Goal: Transaction & Acquisition: Purchase product/service

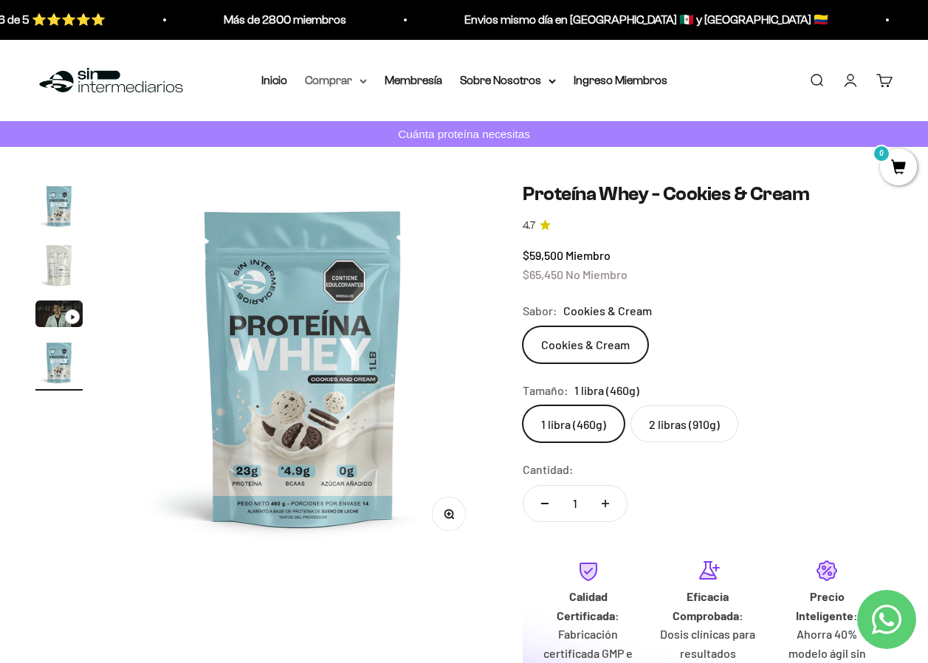
click at [331, 83] on summary "Comprar" at bounding box center [336, 80] width 62 height 19
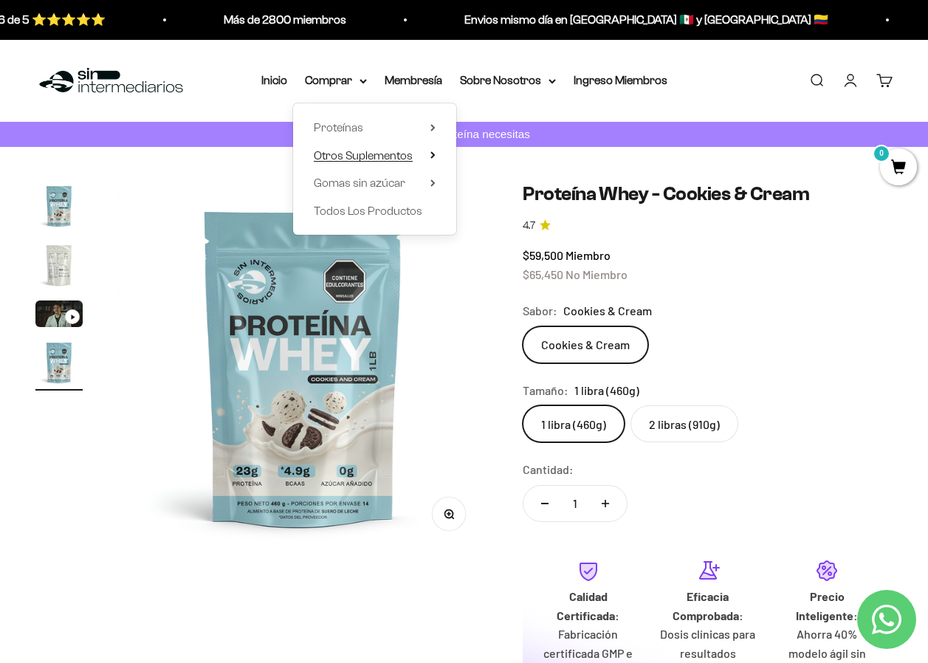
click at [421, 156] on summary "Otros Suplementos" at bounding box center [375, 154] width 122 height 19
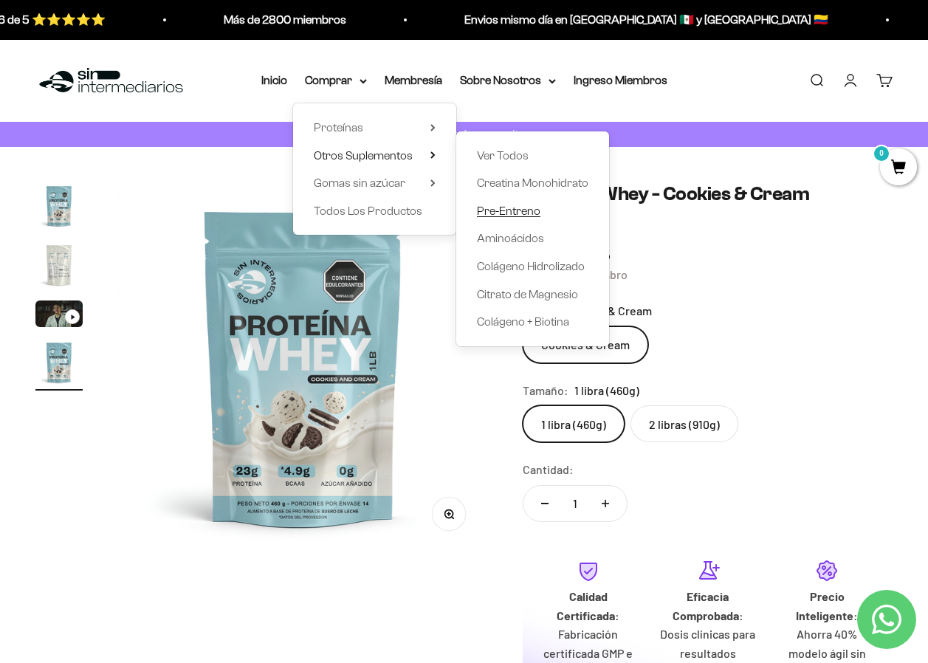
click at [530, 213] on span "Pre-Entreno" at bounding box center [508, 210] width 63 height 13
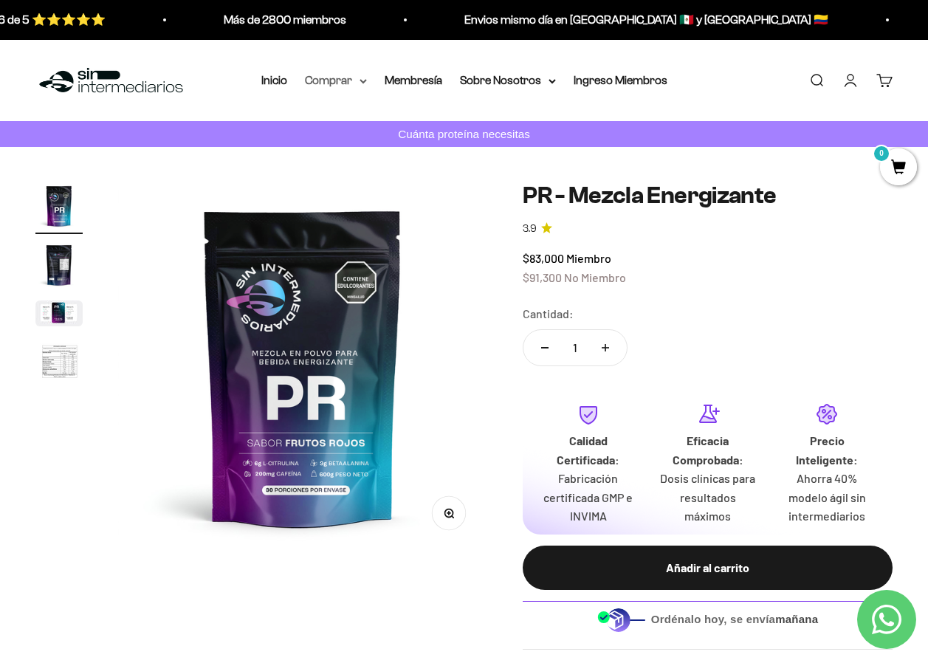
click at [342, 76] on summary "Comprar" at bounding box center [336, 80] width 62 height 19
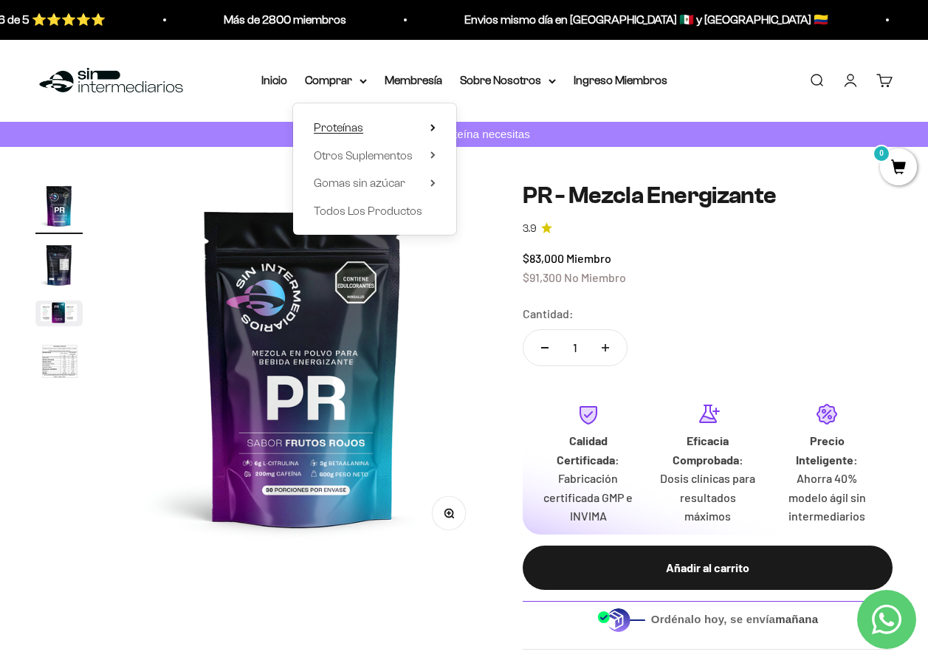
click at [342, 131] on span "Proteínas" at bounding box center [338, 127] width 49 height 13
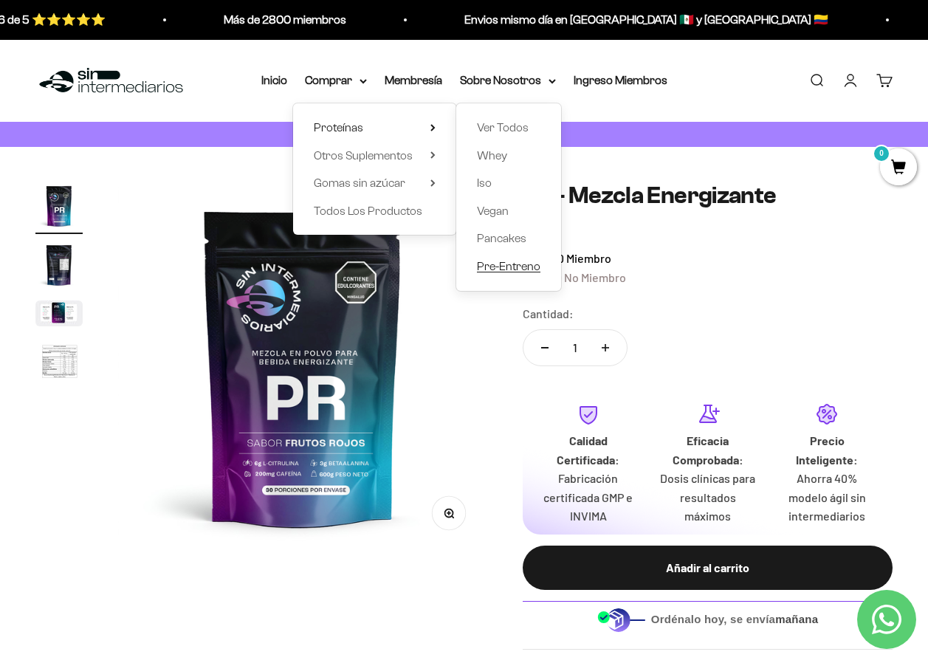
click at [503, 260] on span "Pre-Entreno" at bounding box center [508, 266] width 63 height 13
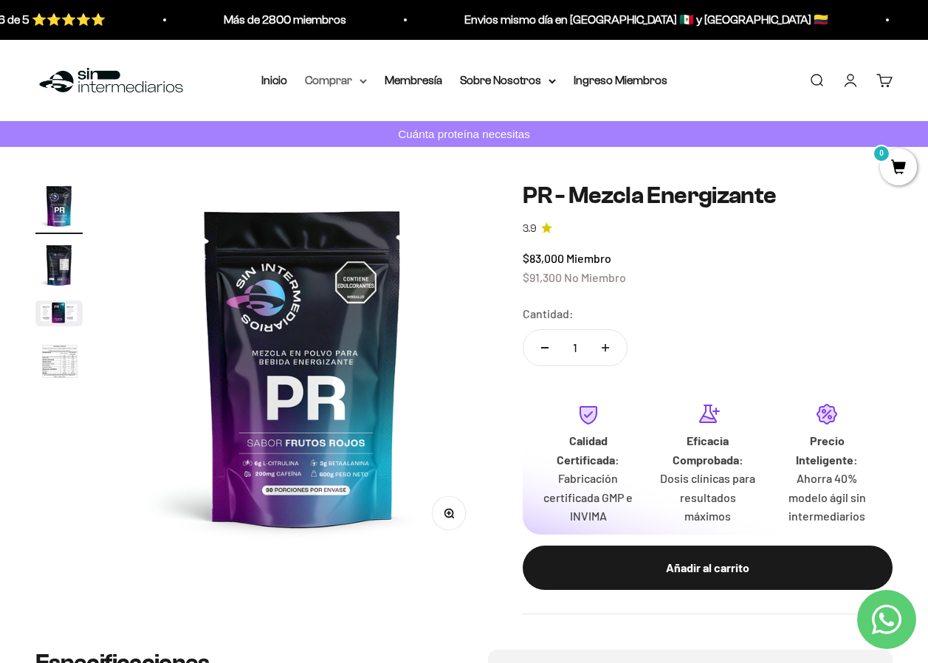
click at [342, 77] on summary "Comprar" at bounding box center [336, 80] width 62 height 19
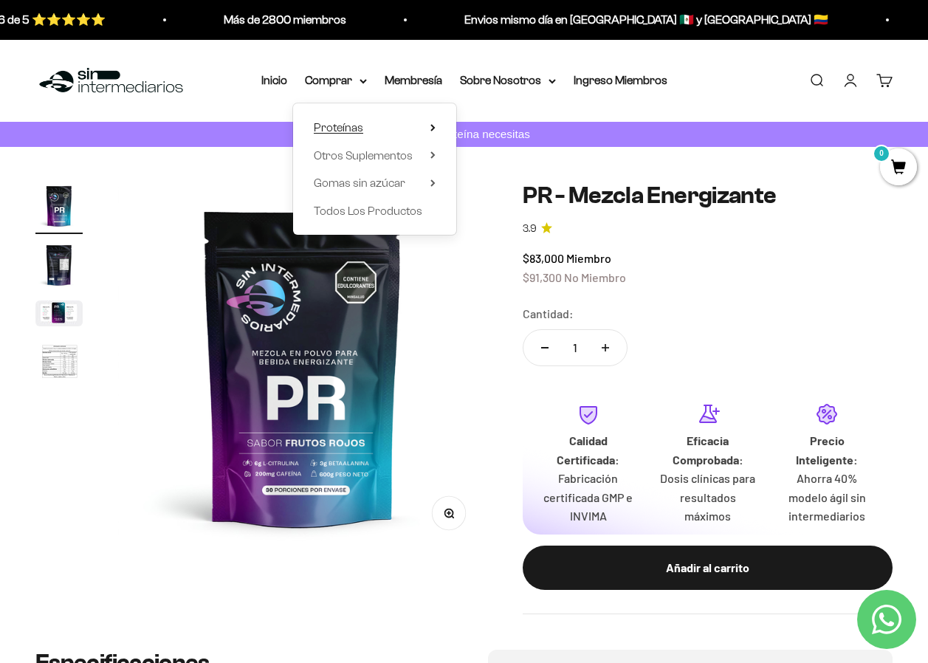
click at [421, 128] on summary "Proteínas" at bounding box center [375, 127] width 122 height 19
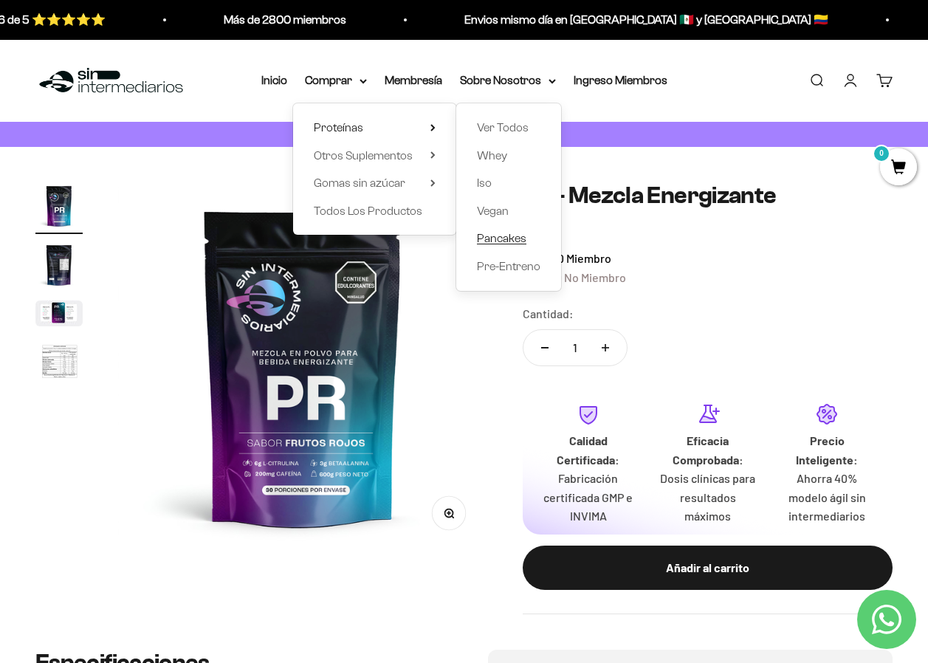
click at [511, 241] on span "Pancakes" at bounding box center [501, 238] width 49 height 13
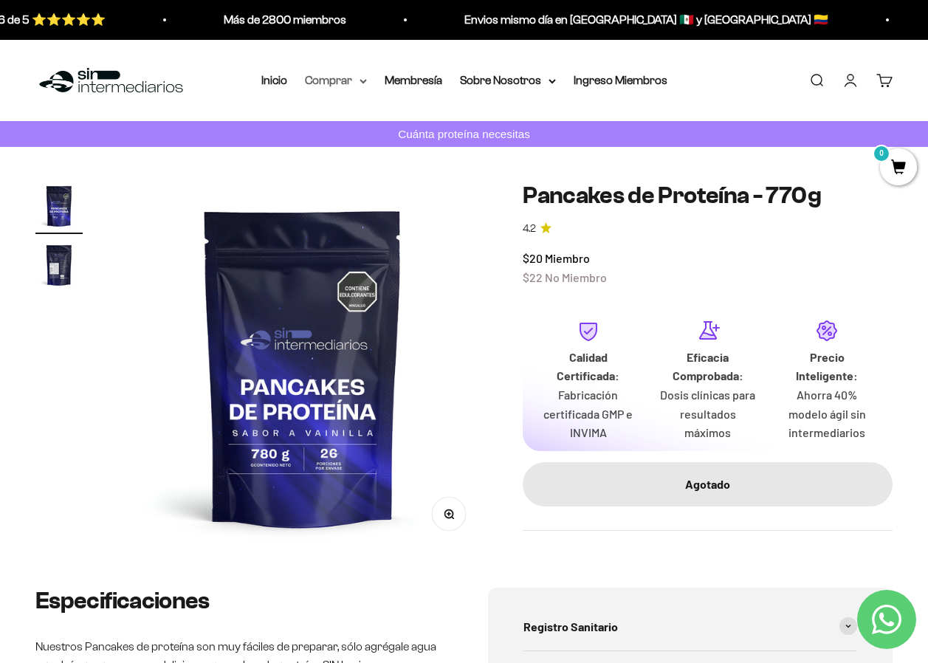
click at [346, 80] on summary "Comprar" at bounding box center [336, 80] width 62 height 19
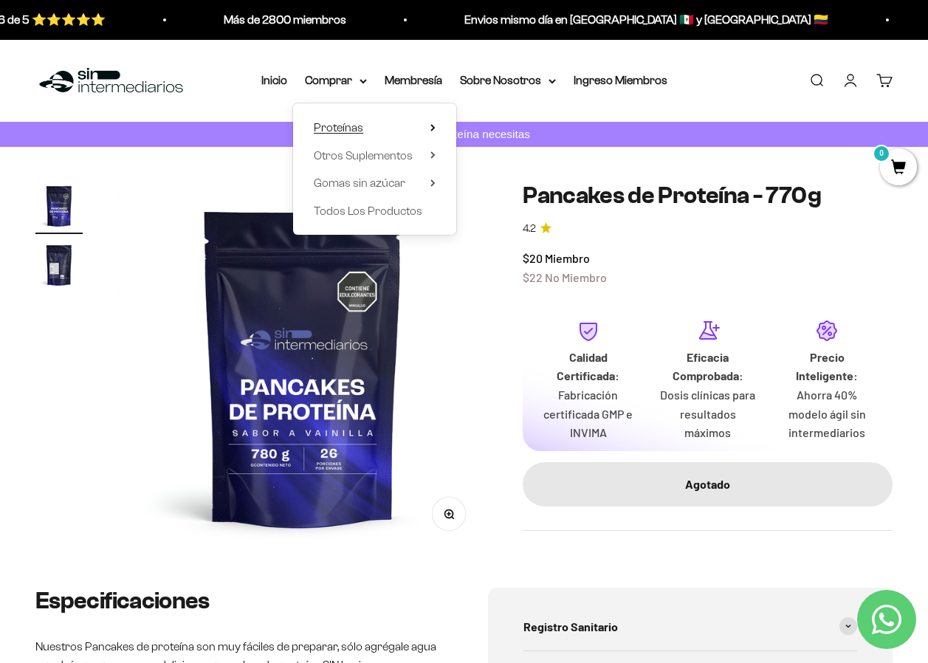
click at [351, 130] on span "Proteínas" at bounding box center [338, 127] width 49 height 13
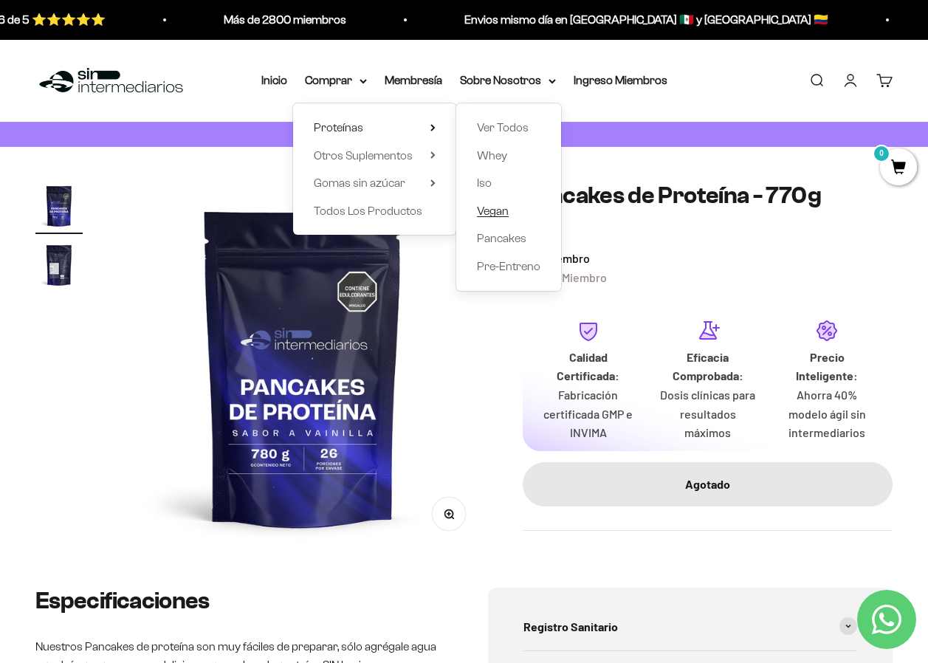
click at [501, 213] on span "Vegan" at bounding box center [493, 210] width 32 height 13
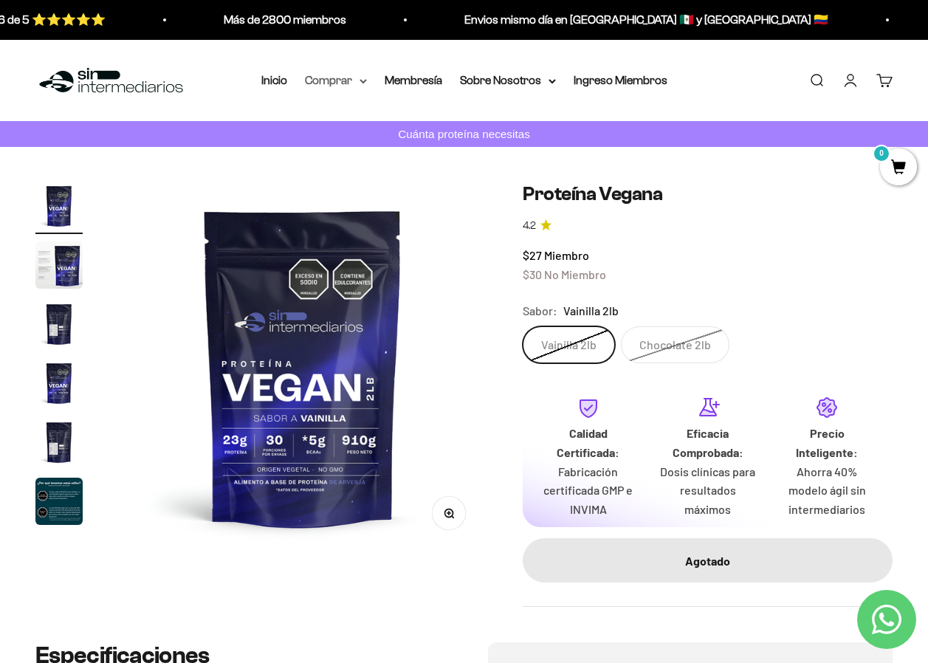
click at [342, 83] on summary "Comprar" at bounding box center [336, 80] width 62 height 19
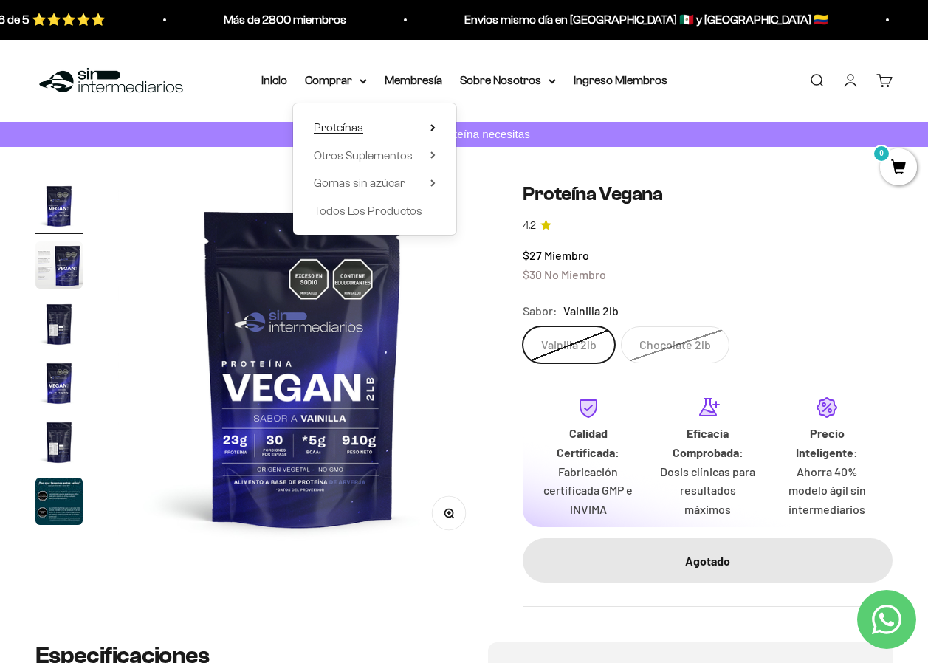
click at [342, 128] on span "Proteínas" at bounding box center [338, 127] width 49 height 13
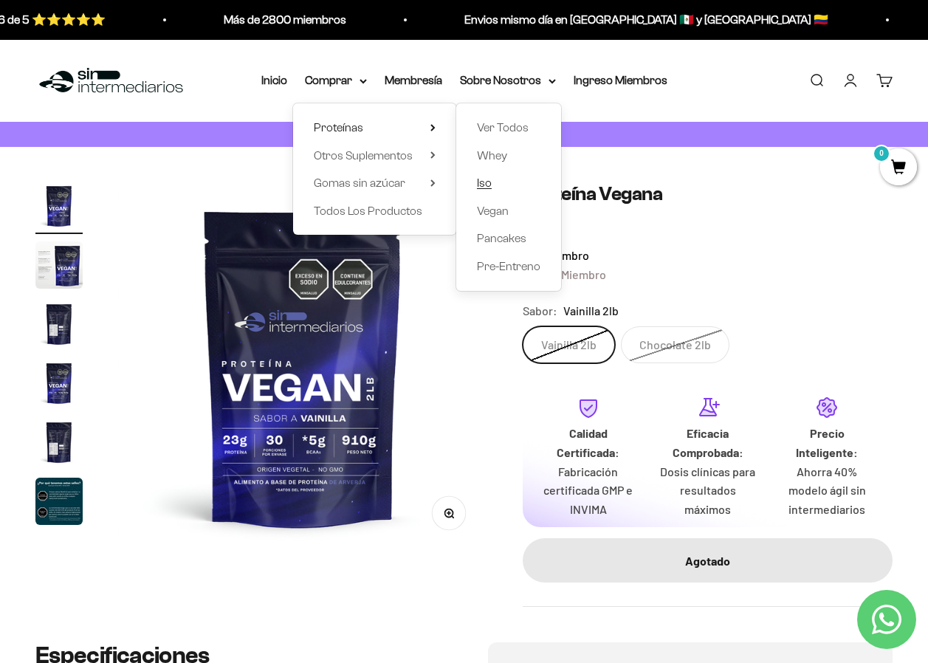
click at [493, 182] on link "Iso" at bounding box center [508, 182] width 63 height 19
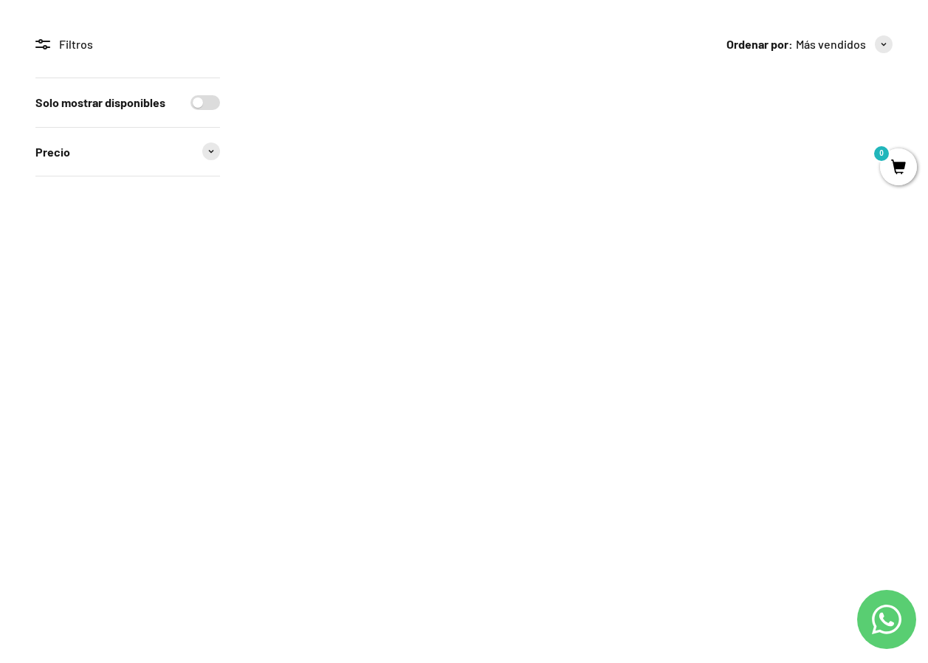
scroll to position [221, 0]
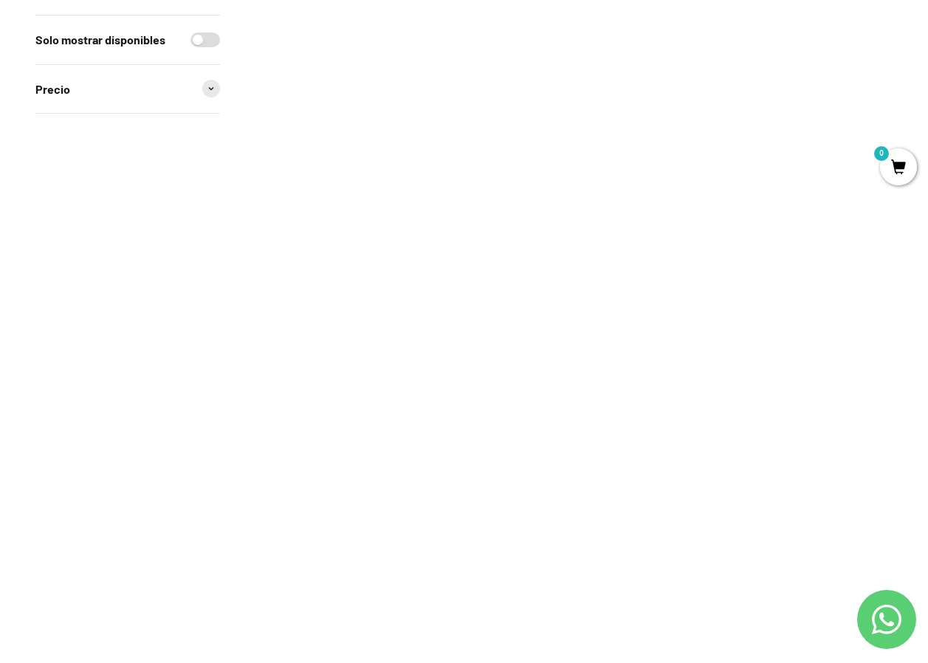
click at [398, 379] on img at bounding box center [355, 431] width 201 height 201
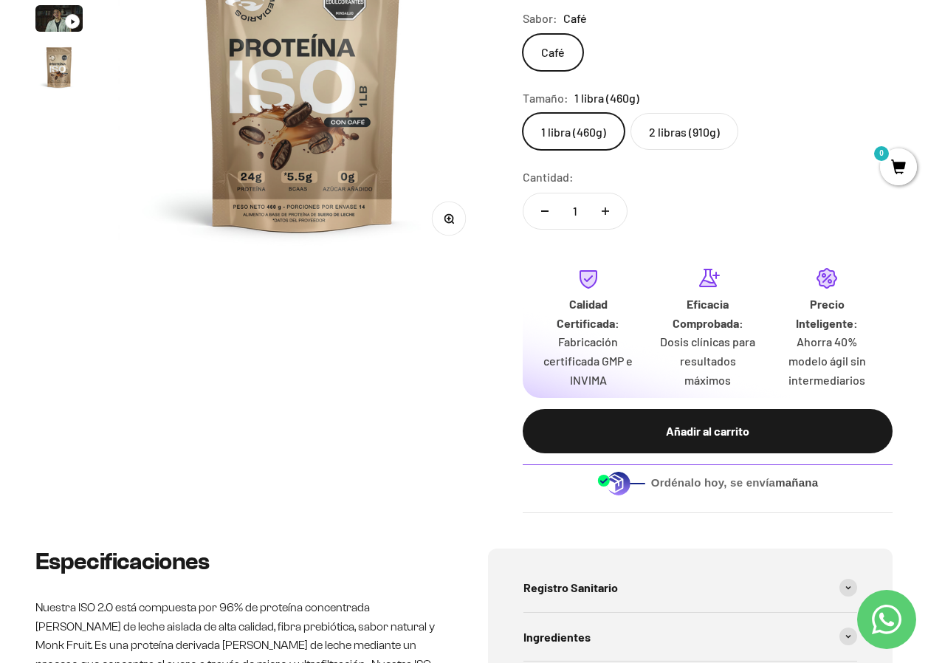
scroll to position [221, 0]
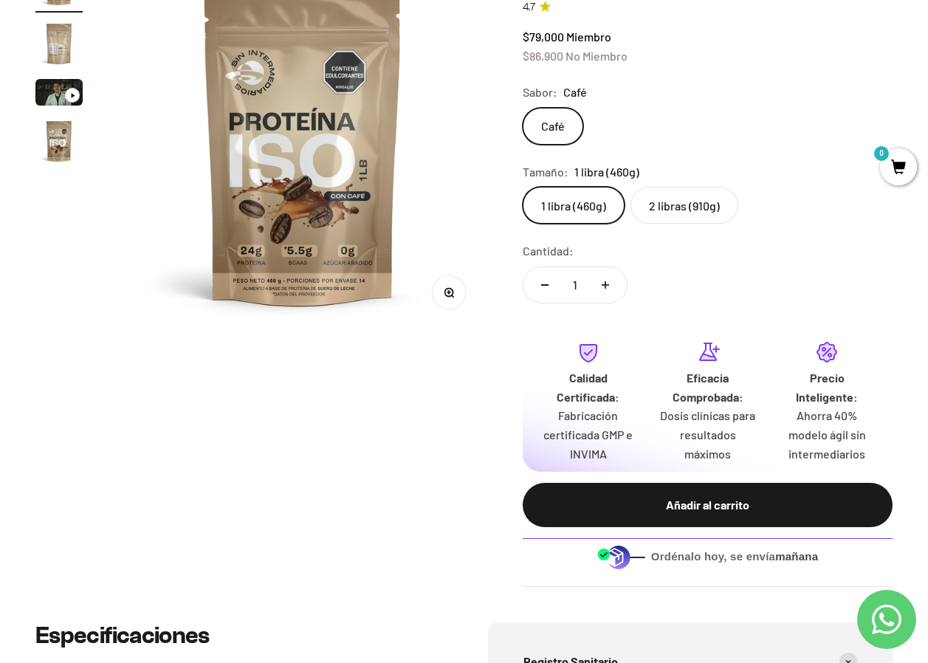
click at [764, 184] on fieldset "Tamaño: 1 libra (460g) 1 libra (460g) 2 libras (910g)" at bounding box center [707, 193] width 370 height 62
click at [659, 213] on label "2 libras (910g)" at bounding box center [684, 205] width 108 height 37
click at [522, 187] on input "2 libras (910g)" at bounding box center [522, 186] width 1 height 1
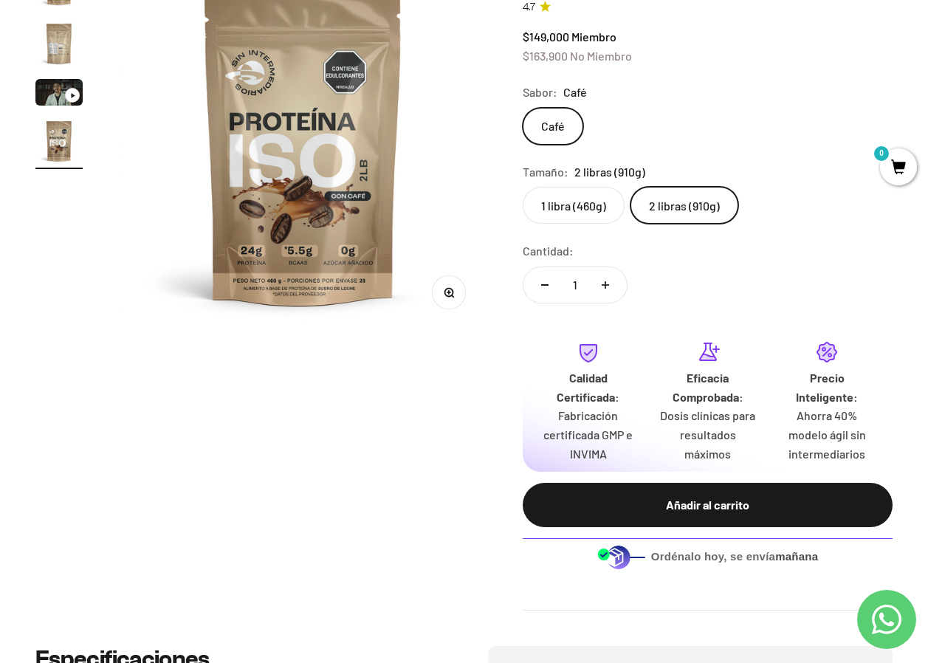
click at [567, 201] on label "1 libra (460g)" at bounding box center [573, 205] width 102 height 37
click at [522, 187] on input "1 libra (460g)" at bounding box center [522, 186] width 1 height 1
click at [676, 202] on label "2 libras (910g)" at bounding box center [684, 205] width 108 height 37
click at [522, 187] on input "2 libras (910g)" at bounding box center [522, 186] width 1 height 1
